Goal: Task Accomplishment & Management: Manage account settings

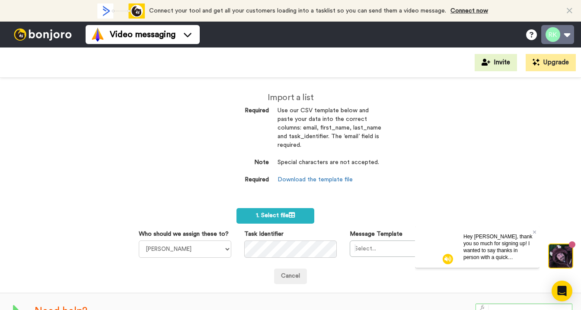
click at [565, 34] on button at bounding box center [557, 34] width 33 height 19
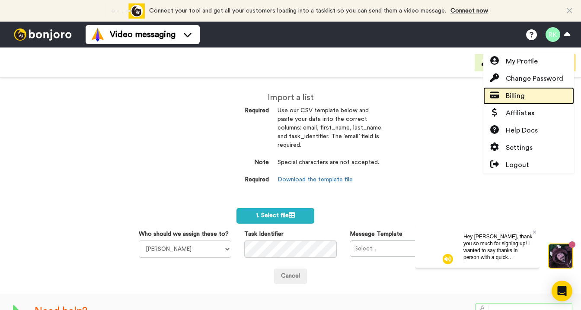
click at [521, 94] on span "Billing" at bounding box center [515, 96] width 19 height 10
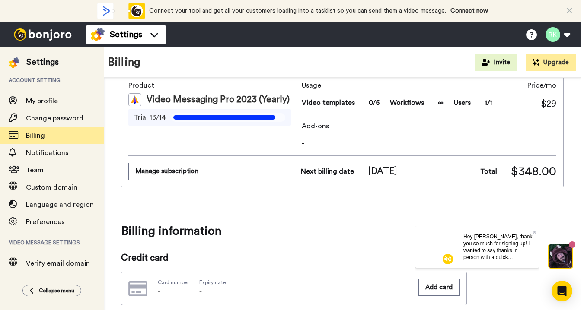
scroll to position [50, 0]
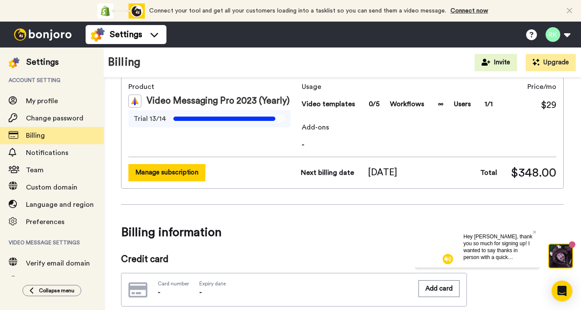
click at [172, 176] on button "Manage subscription" at bounding box center [166, 172] width 77 height 17
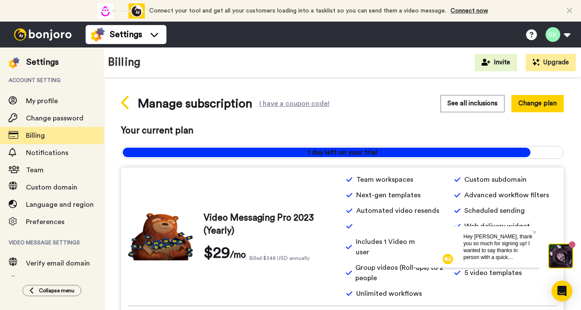
click at [123, 101] on icon at bounding box center [125, 102] width 8 height 13
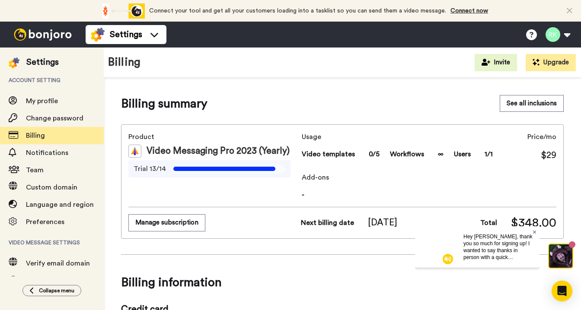
click at [535, 233] on icon at bounding box center [534, 231] width 3 height 5
